Goal: Task Accomplishment & Management: Use online tool/utility

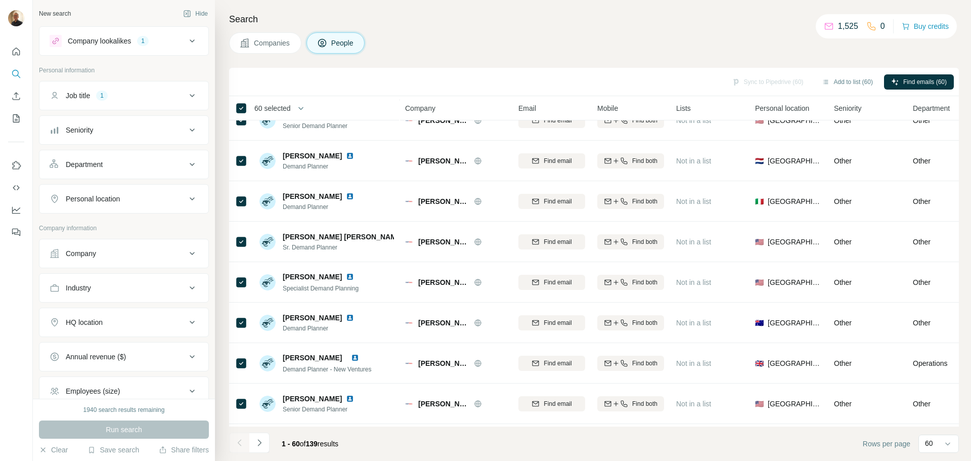
scroll to position [2127, 0]
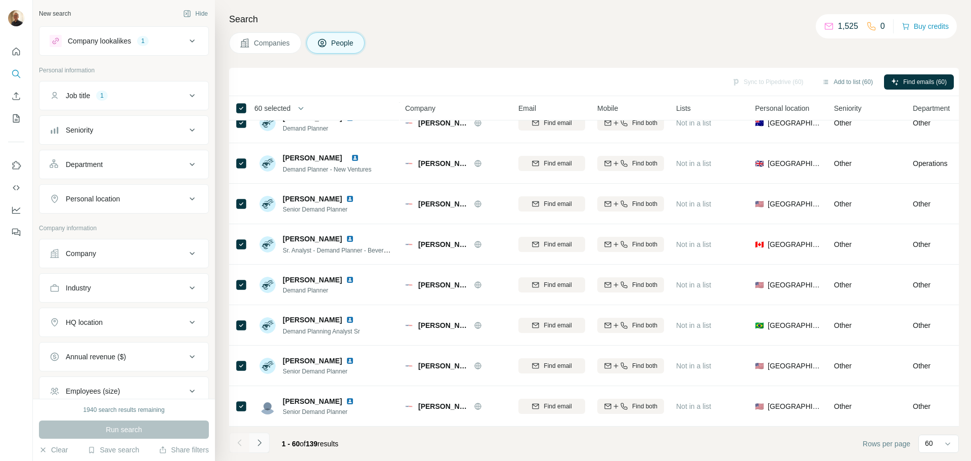
click at [260, 441] on icon "Navigate to next page" at bounding box center [259, 443] width 10 height 10
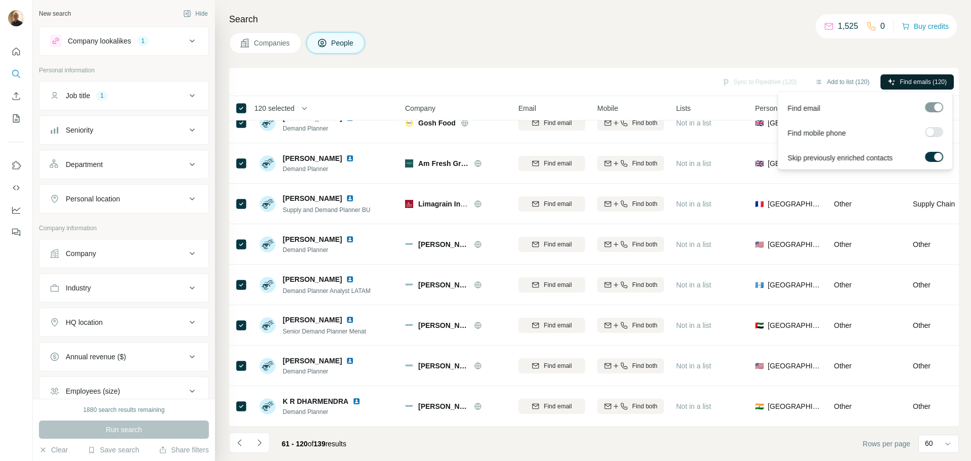
click at [909, 81] on span "Find emails (120)" at bounding box center [923, 81] width 47 height 9
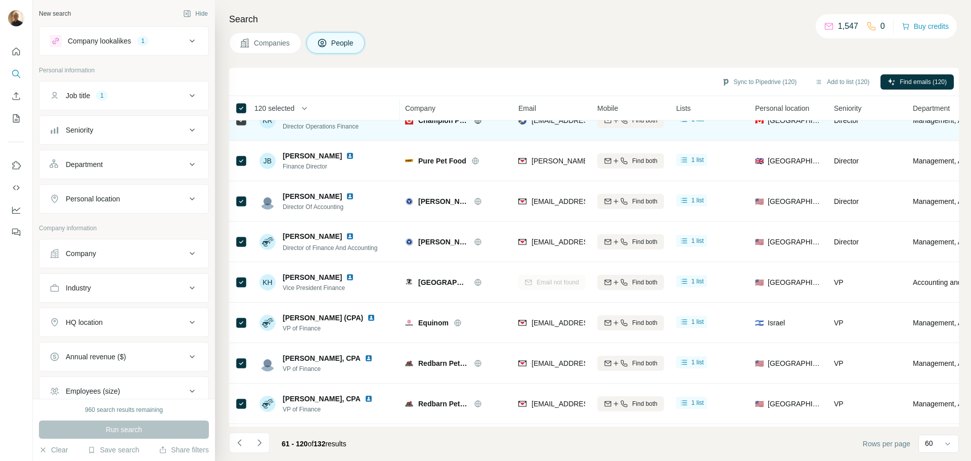
scroll to position [1669, 0]
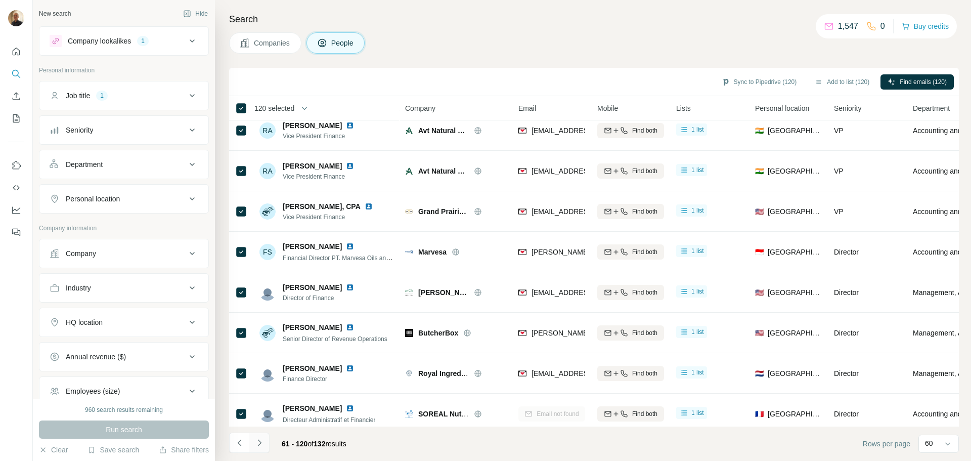
click at [266, 447] on button "Navigate to next page" at bounding box center [259, 443] width 20 height 20
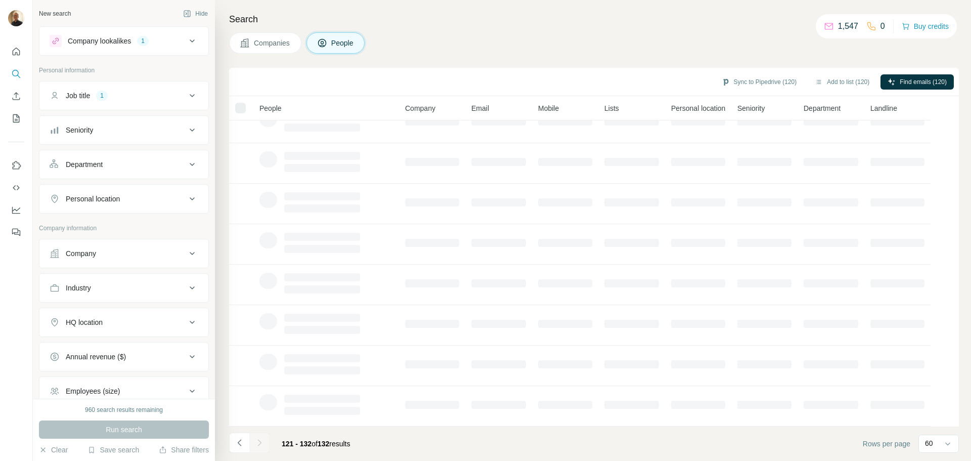
scroll to position [104, 0]
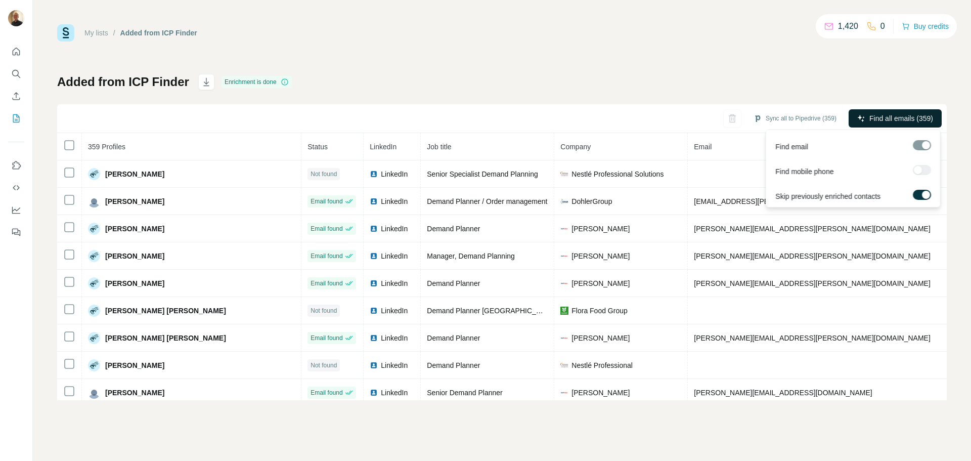
click at [890, 117] on span "Find all emails (359)" at bounding box center [902, 118] width 64 height 10
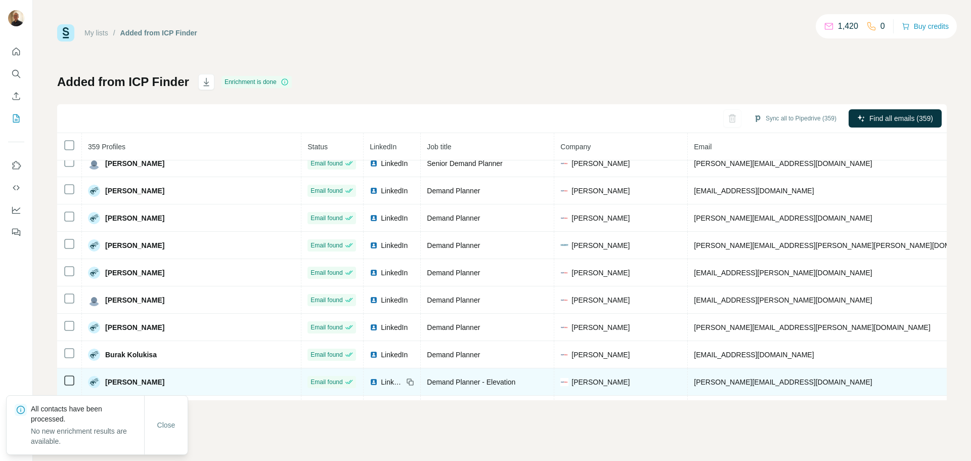
scroll to position [312, 0]
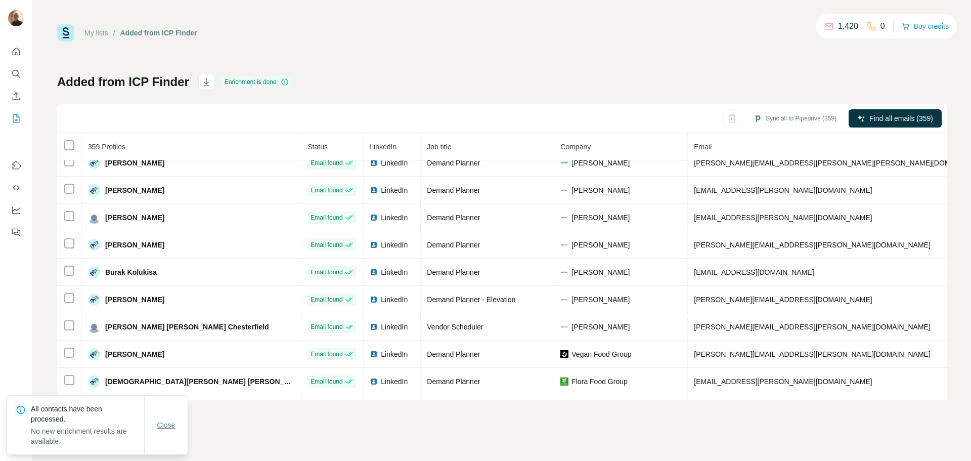
click at [166, 432] on button "Close" at bounding box center [166, 425] width 32 height 18
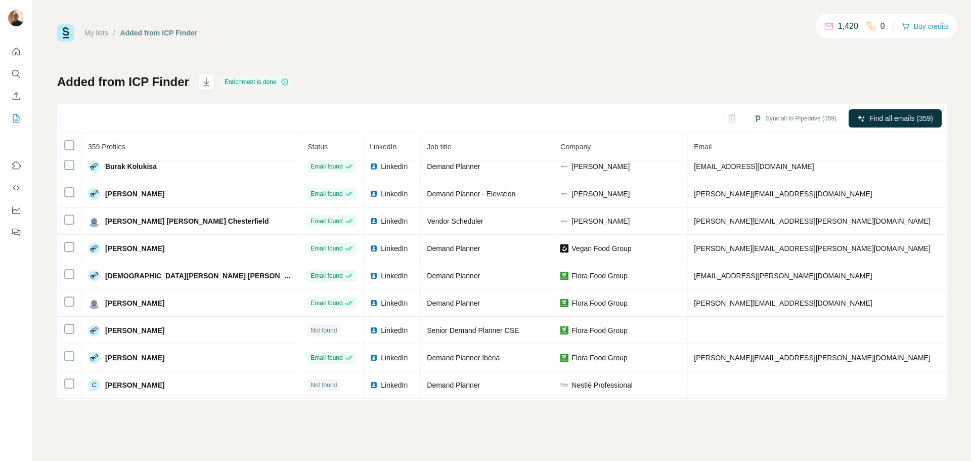
scroll to position [585, 0]
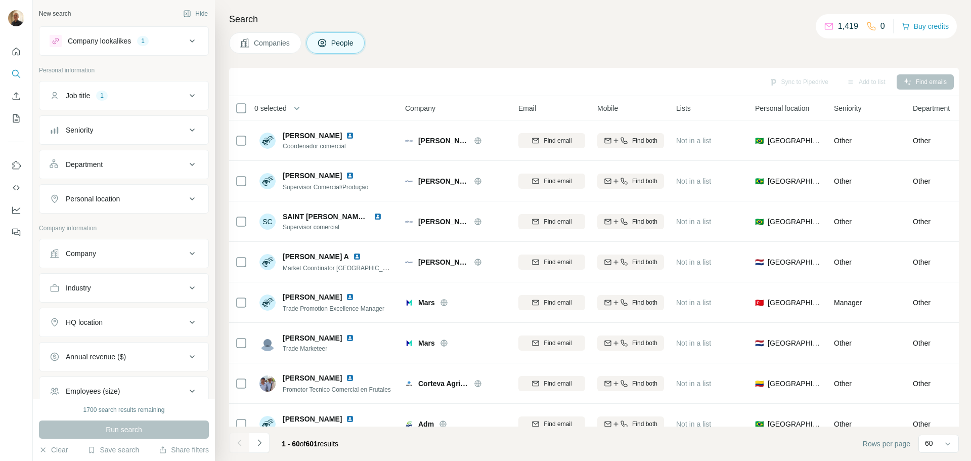
click at [114, 254] on div "Company" at bounding box center [118, 253] width 137 height 10
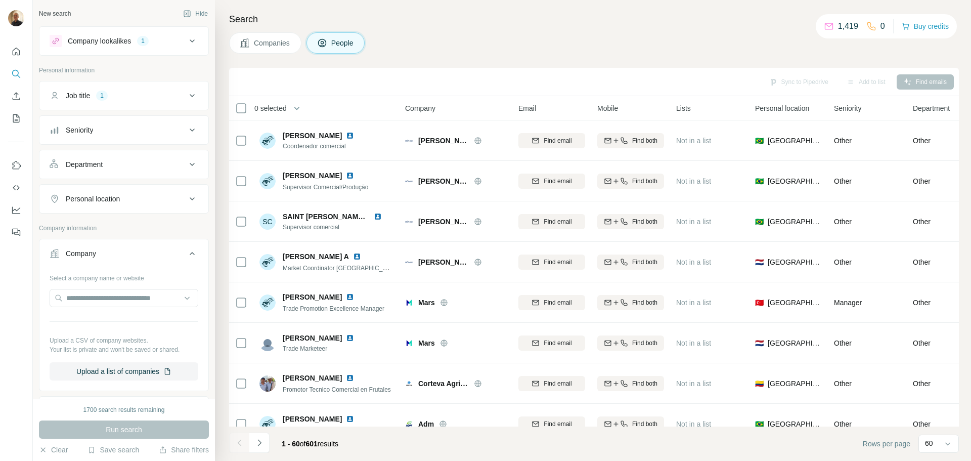
click at [114, 254] on div "Company" at bounding box center [118, 253] width 137 height 10
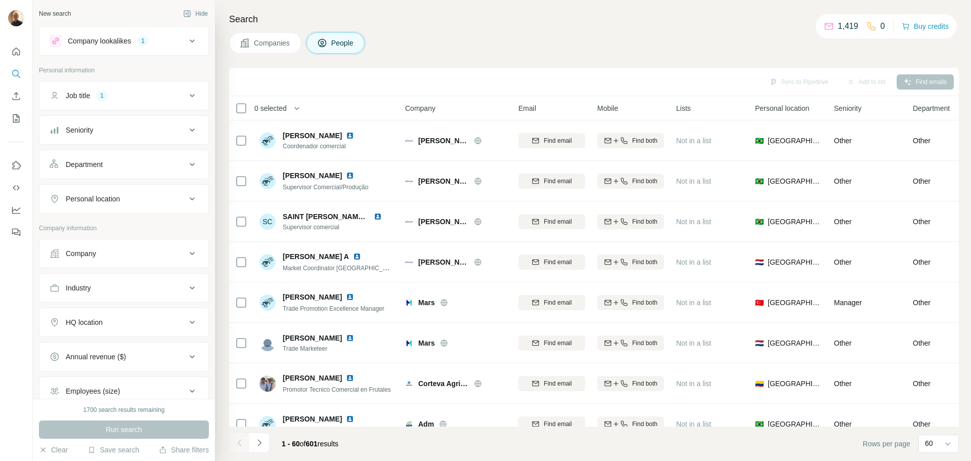
click at [126, 227] on p "Company information" at bounding box center [124, 228] width 170 height 9
click at [147, 197] on div "Personal location" at bounding box center [118, 199] width 137 height 10
click at [121, 226] on input "text" at bounding box center [124, 224] width 149 height 18
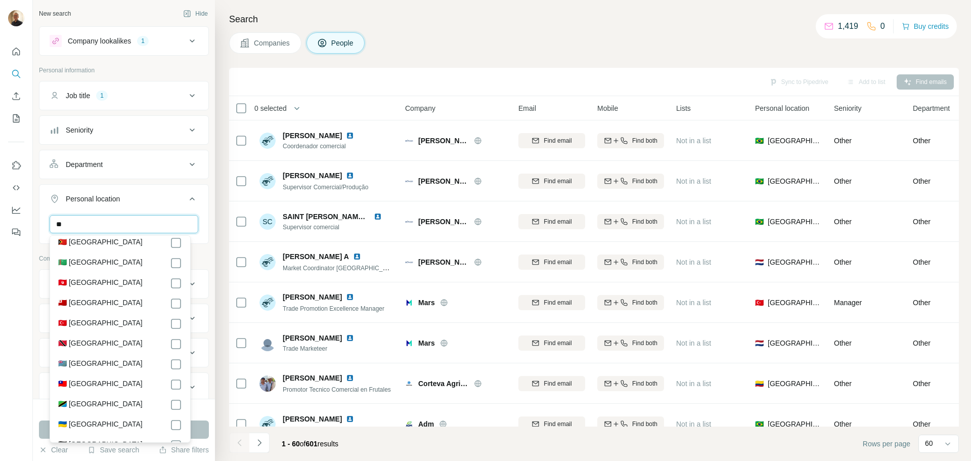
scroll to position [4574, 0]
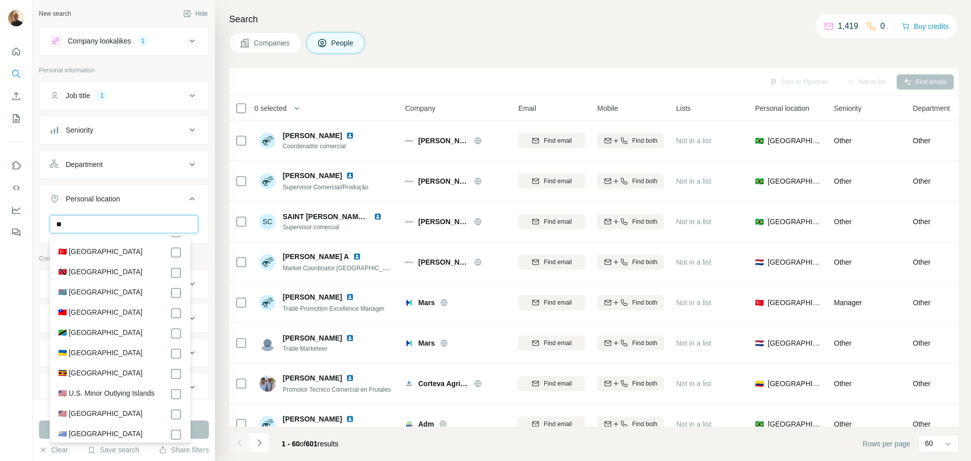
type input "**"
click at [203, 411] on div "1700 search results remaining" at bounding box center [124, 409] width 170 height 9
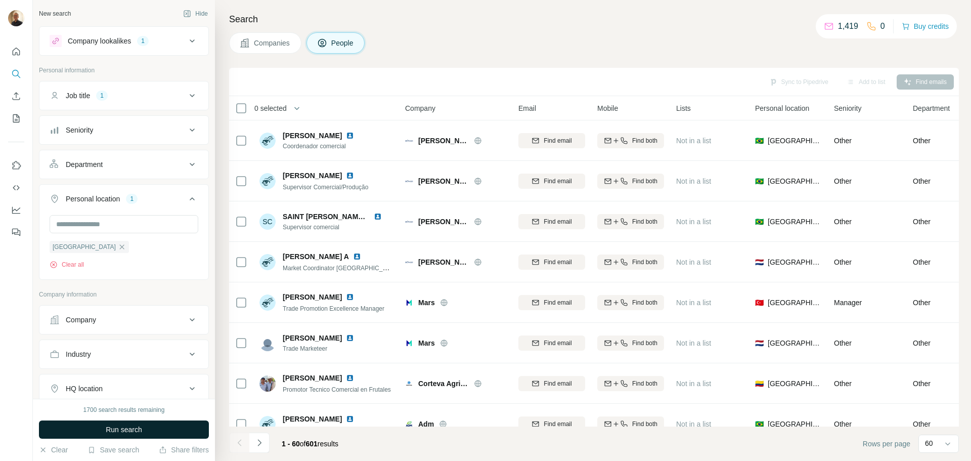
click at [182, 424] on button "Run search" at bounding box center [124, 429] width 170 height 18
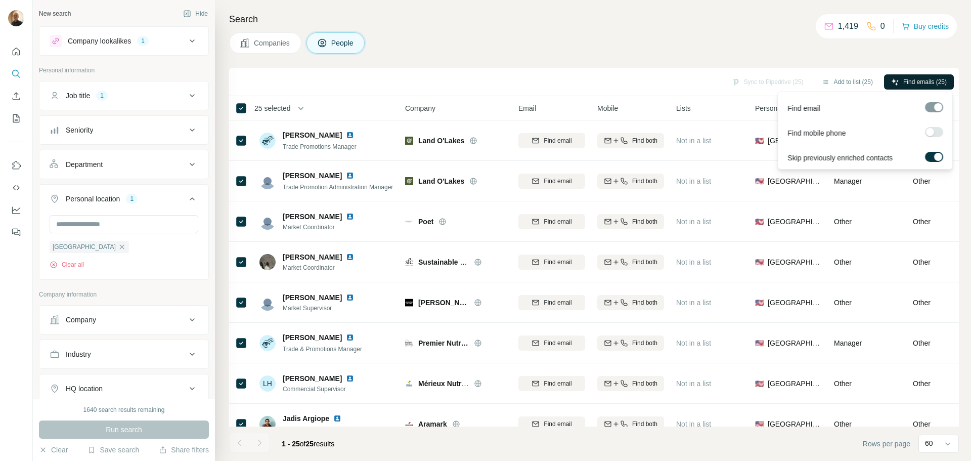
click at [905, 78] on span "Find emails (25)" at bounding box center [925, 81] width 44 height 9
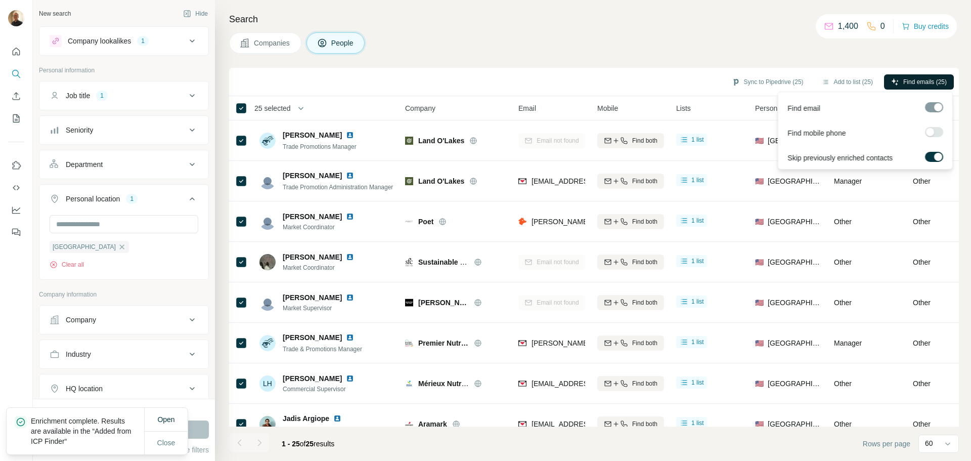
click at [924, 82] on span "Find emails (25)" at bounding box center [925, 81] width 44 height 9
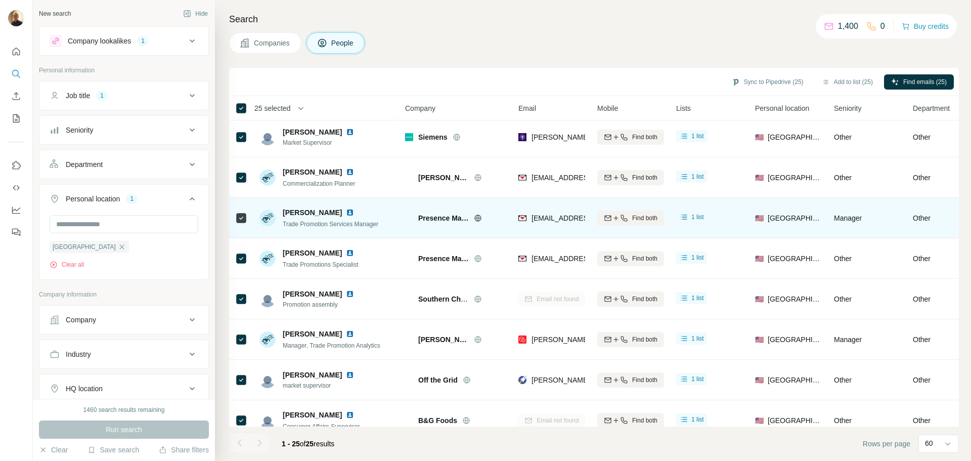
scroll to position [711, 0]
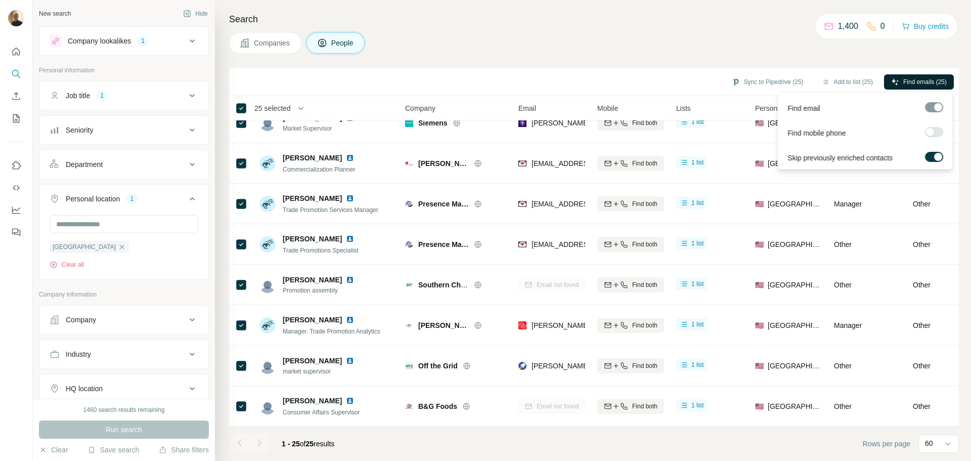
click at [928, 76] on button "Find emails (25)" at bounding box center [919, 81] width 70 height 15
click at [917, 82] on span "Find emails (25)" at bounding box center [925, 81] width 44 height 9
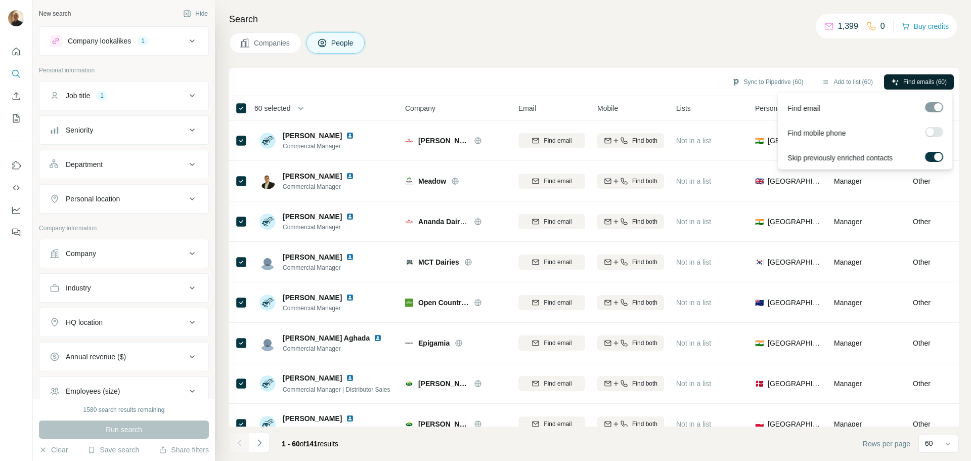
click at [914, 78] on span "Find emails (60)" at bounding box center [925, 81] width 44 height 9
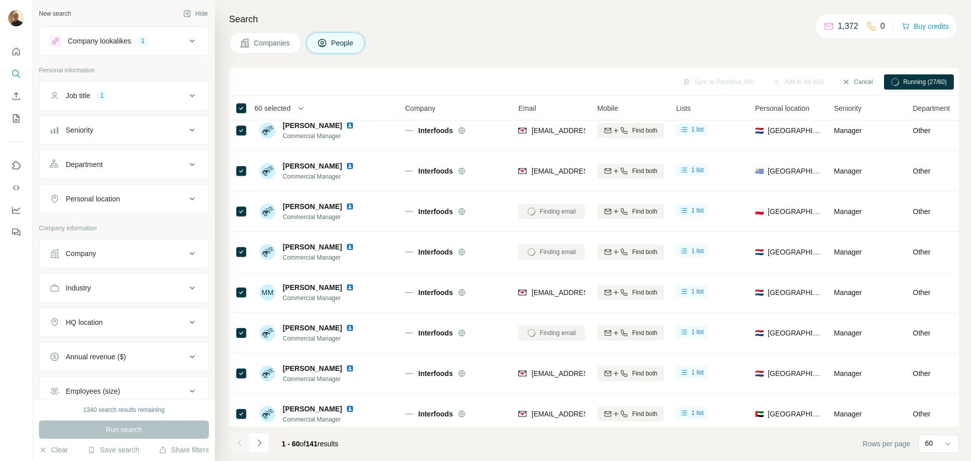
scroll to position [2127, 0]
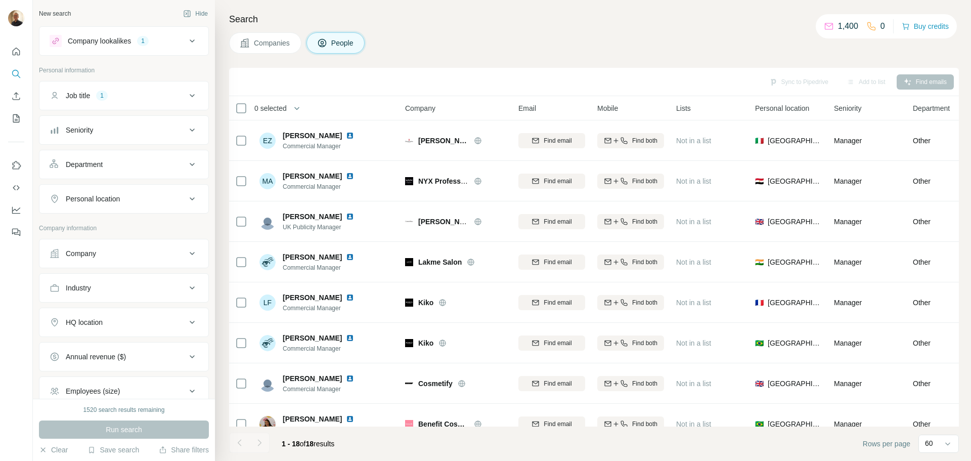
click at [186, 200] on icon at bounding box center [192, 199] width 12 height 12
click at [146, 221] on input "text" at bounding box center [124, 224] width 149 height 18
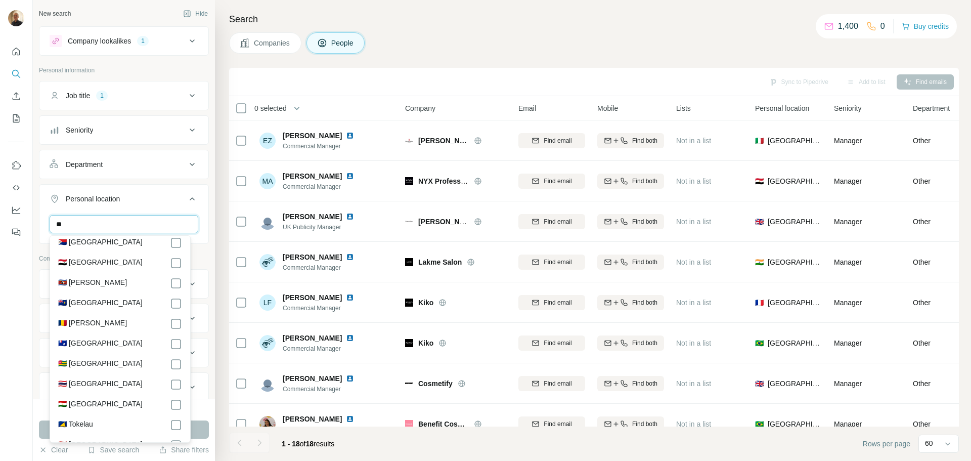
scroll to position [4654, 0]
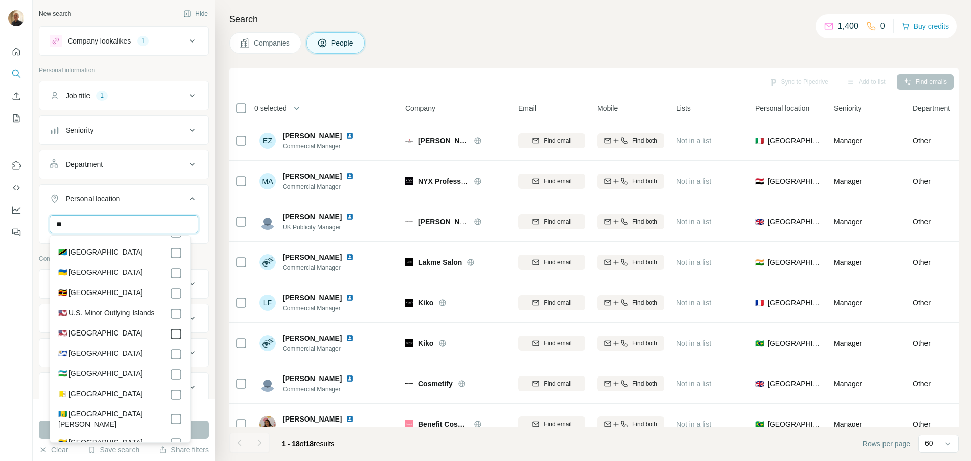
type input "**"
click at [206, 435] on button "Run search" at bounding box center [124, 429] width 170 height 18
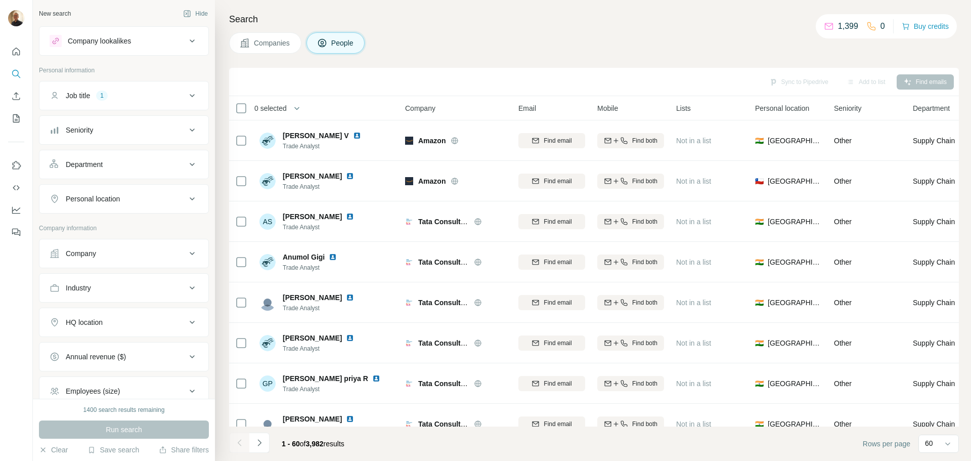
click at [170, 204] on button "Personal location" at bounding box center [123, 199] width 169 height 24
click at [135, 221] on input "text" at bounding box center [124, 224] width 149 height 18
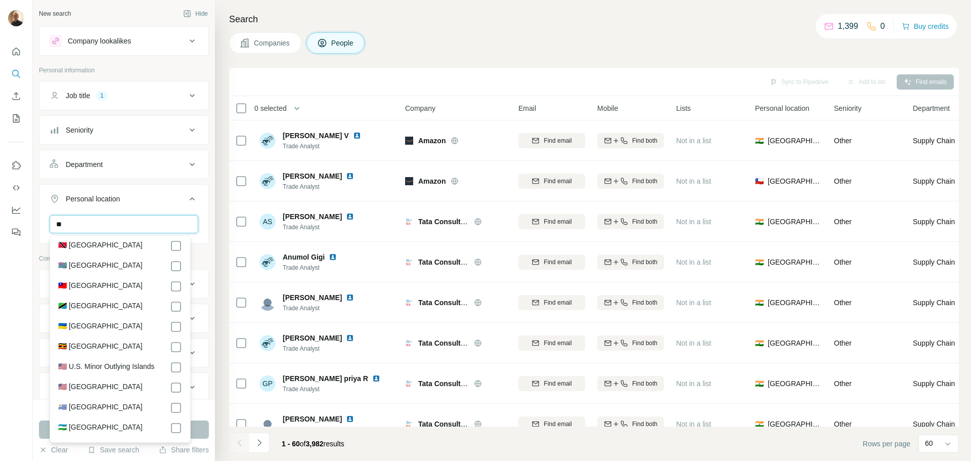
scroll to position [4654, 0]
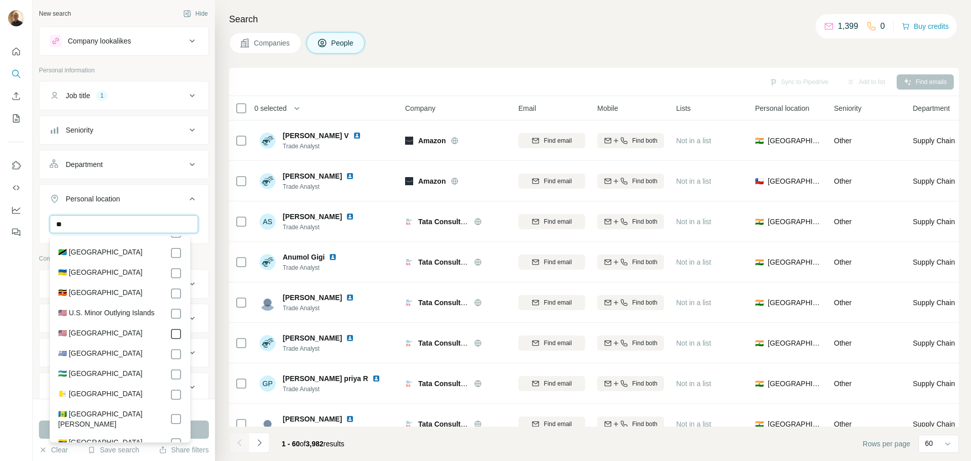
type input "**"
click at [202, 423] on button "Run search" at bounding box center [124, 429] width 170 height 18
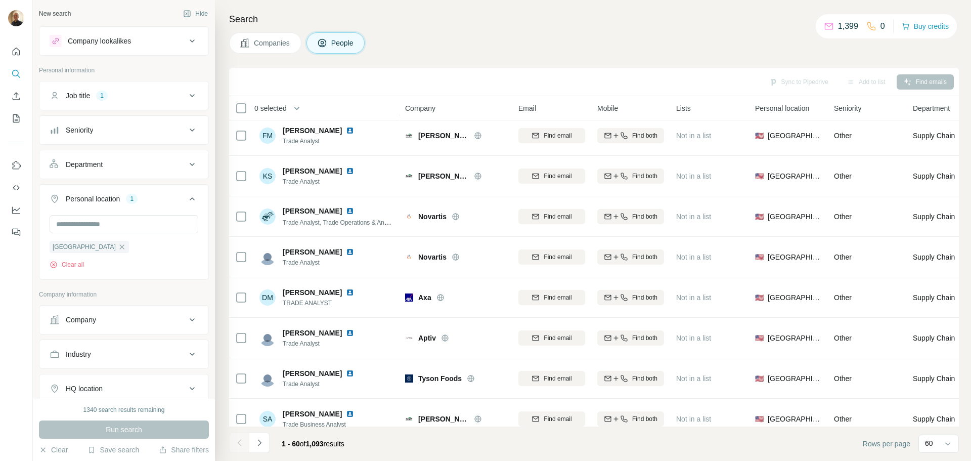
scroll to position [658, 0]
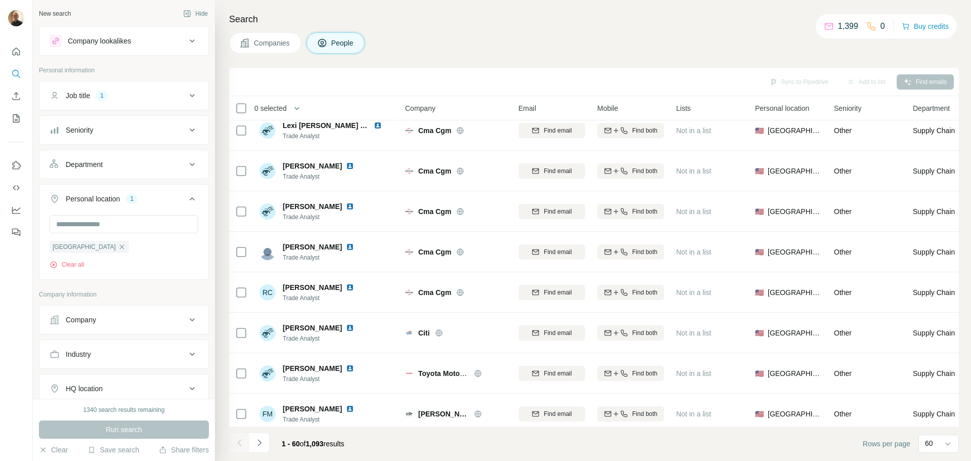
click at [171, 360] on button "Industry" at bounding box center [123, 354] width 169 height 24
click at [148, 378] on input at bounding box center [118, 379] width 125 height 11
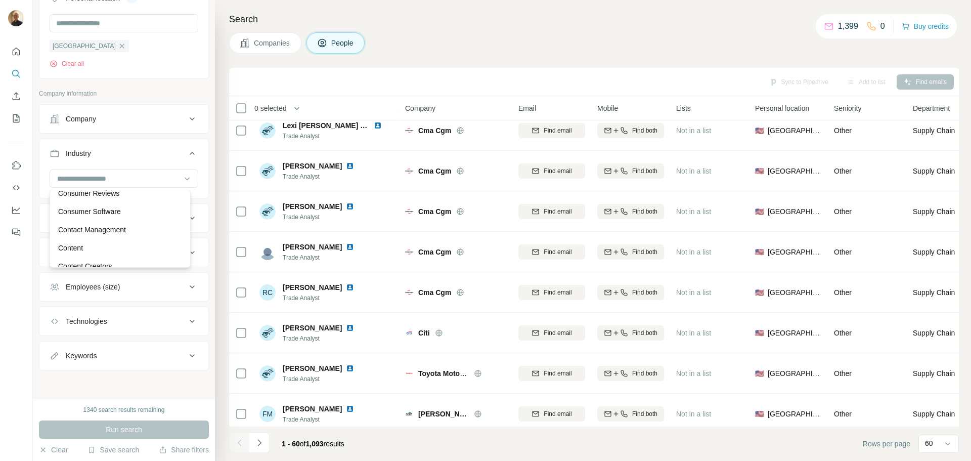
scroll to position [2125, 0]
click at [99, 194] on p "Consumer Goods" at bounding box center [86, 189] width 56 height 10
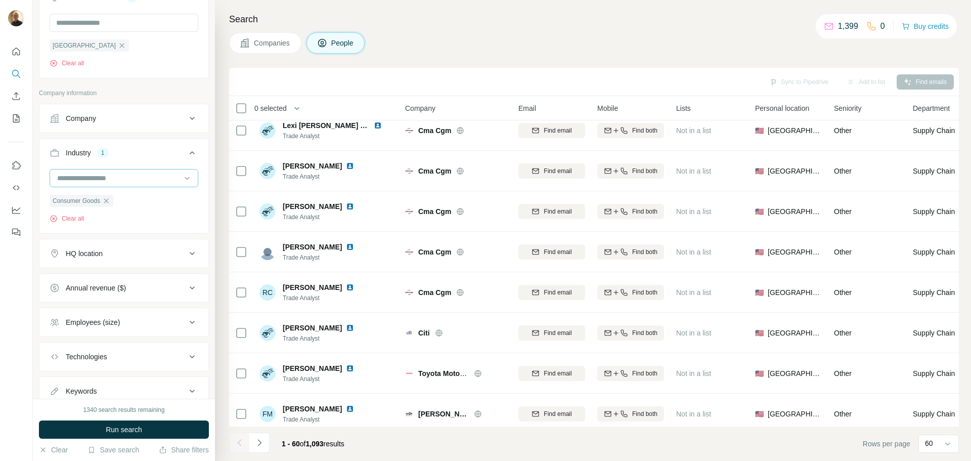
click at [111, 177] on input at bounding box center [118, 178] width 125 height 11
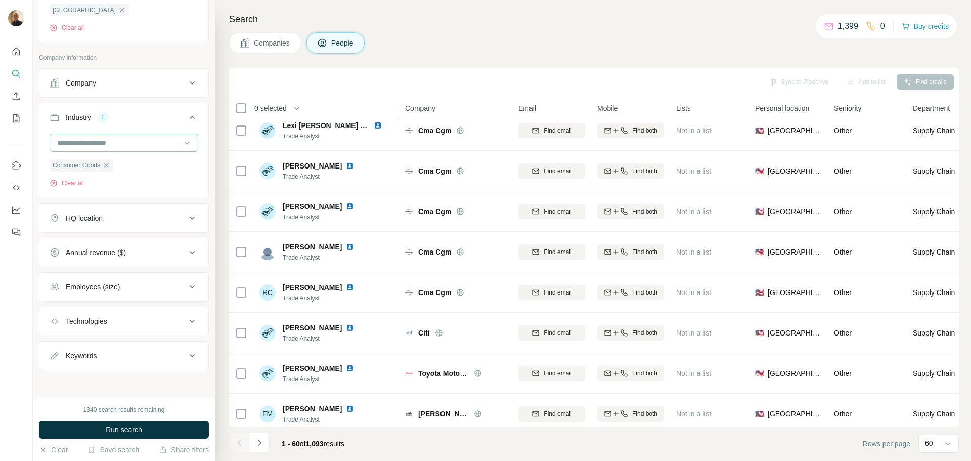
click at [149, 138] on input at bounding box center [118, 142] width 125 height 11
click at [154, 154] on div "Food and Beverage" at bounding box center [120, 145] width 136 height 18
click at [153, 423] on button "Run search" at bounding box center [124, 429] width 170 height 18
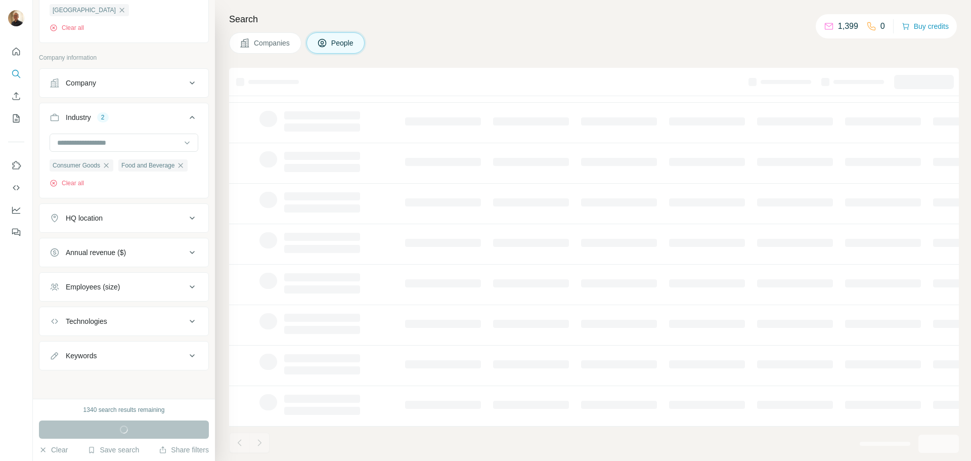
scroll to position [104, 0]
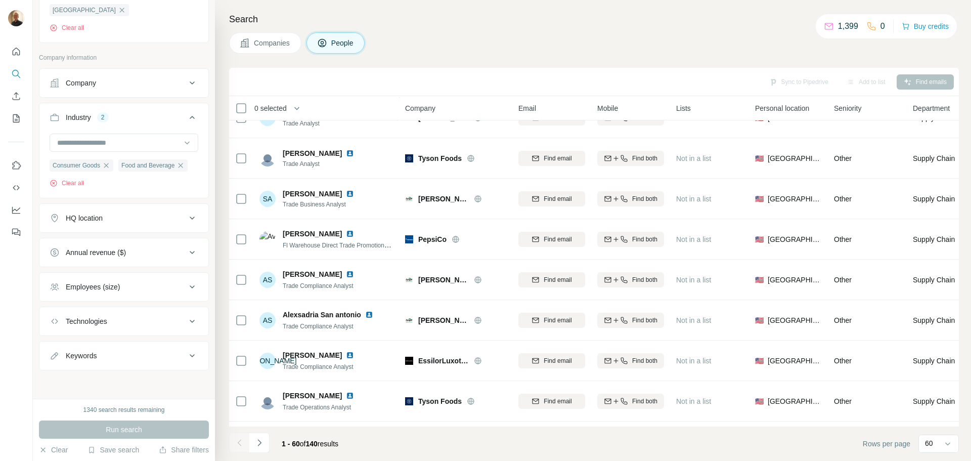
scroll to position [658, 0]
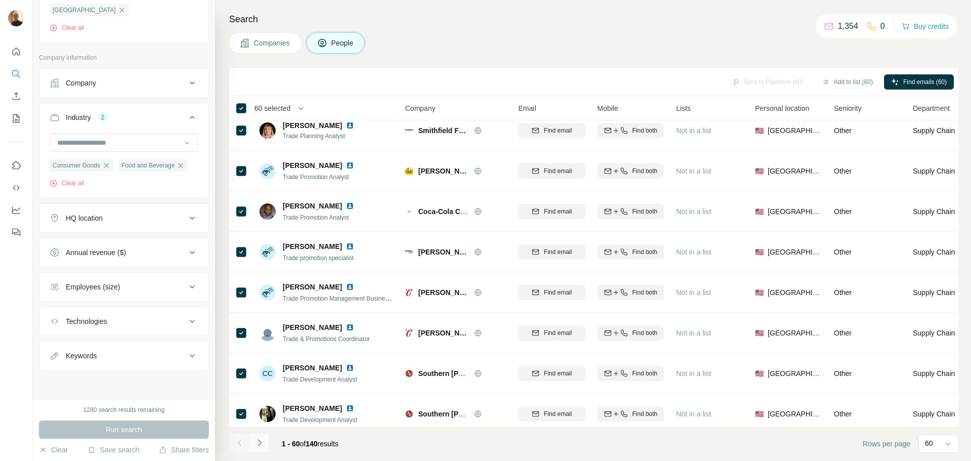
click at [265, 442] on button "Navigate to next page" at bounding box center [259, 443] width 20 height 20
click at [260, 444] on icon "Navigate to next page" at bounding box center [259, 443] width 10 height 10
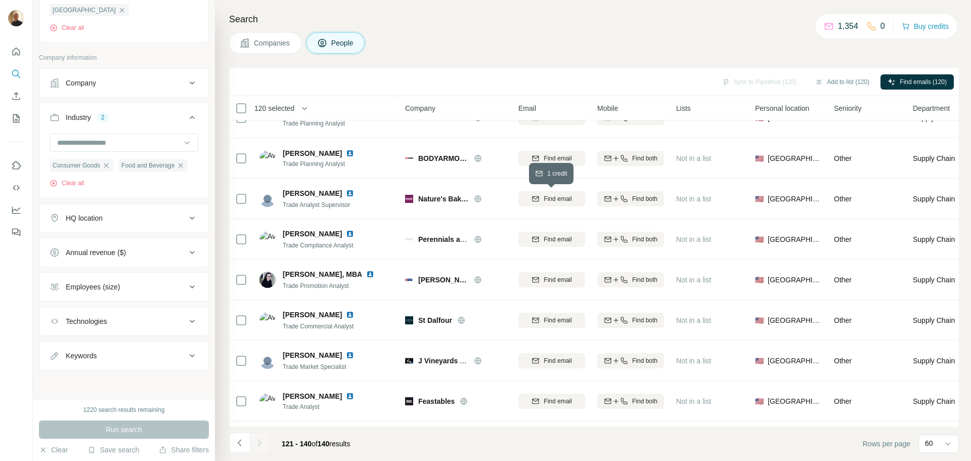
scroll to position [508, 0]
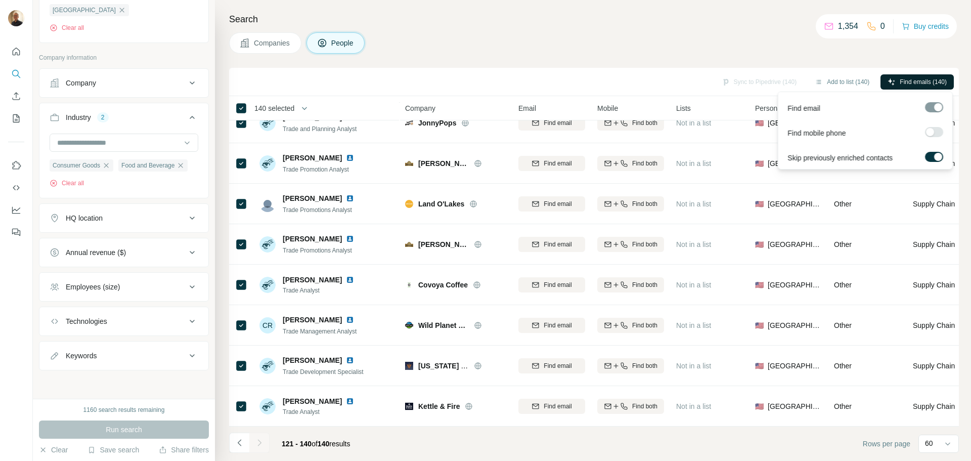
click at [924, 80] on span "Find emails (140)" at bounding box center [923, 81] width 47 height 9
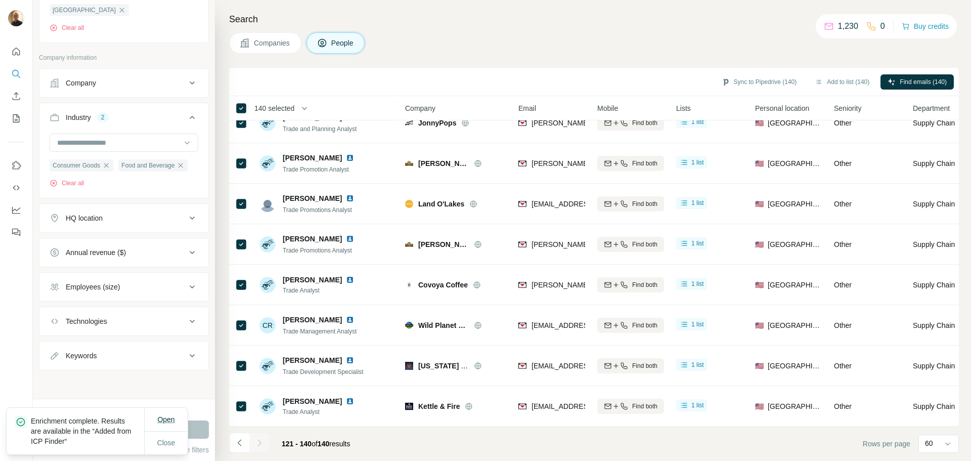
click at [180, 418] on button "Open" at bounding box center [165, 419] width 31 height 18
